Goal: Register for event/course

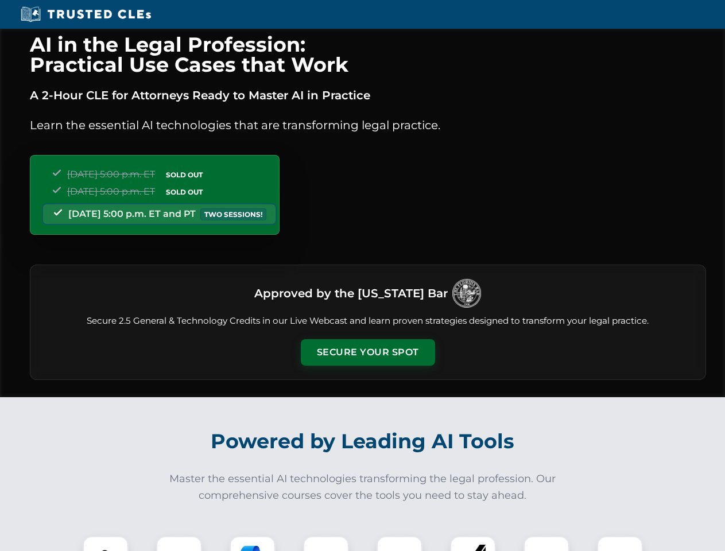
click at [367, 352] on button "Secure Your Spot" at bounding box center [368, 352] width 134 height 26
click at [106, 544] on img at bounding box center [105, 558] width 33 height 33
click at [179, 544] on div at bounding box center [179, 559] width 46 height 46
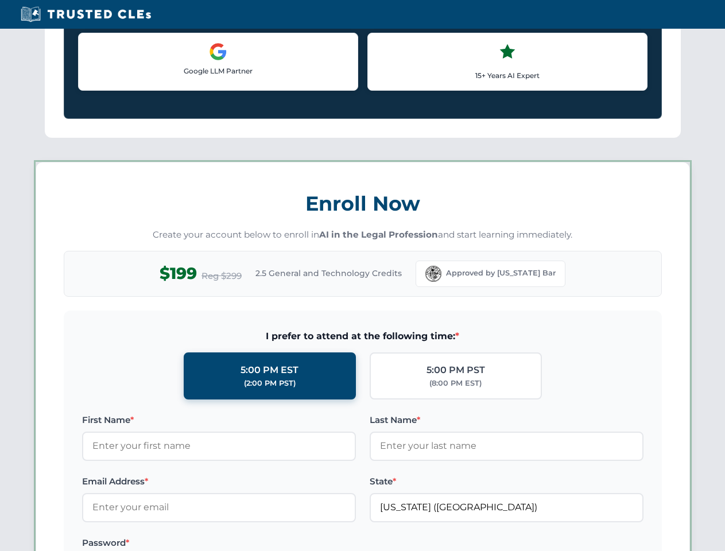
click at [326, 544] on label "Password *" at bounding box center [219, 543] width 274 height 14
